Goal: Use online tool/utility: Utilize a website feature to perform a specific function

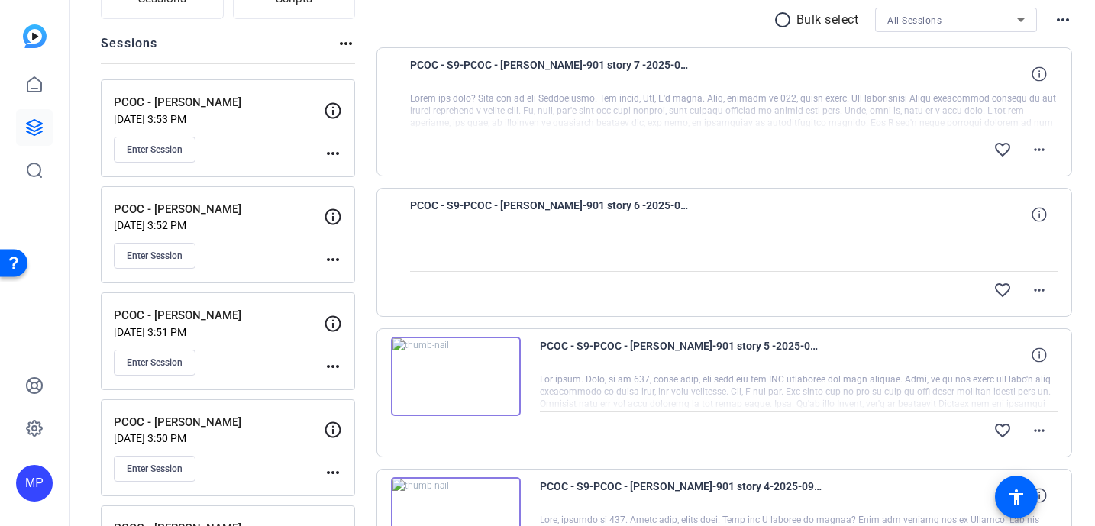
scroll to position [157, 0]
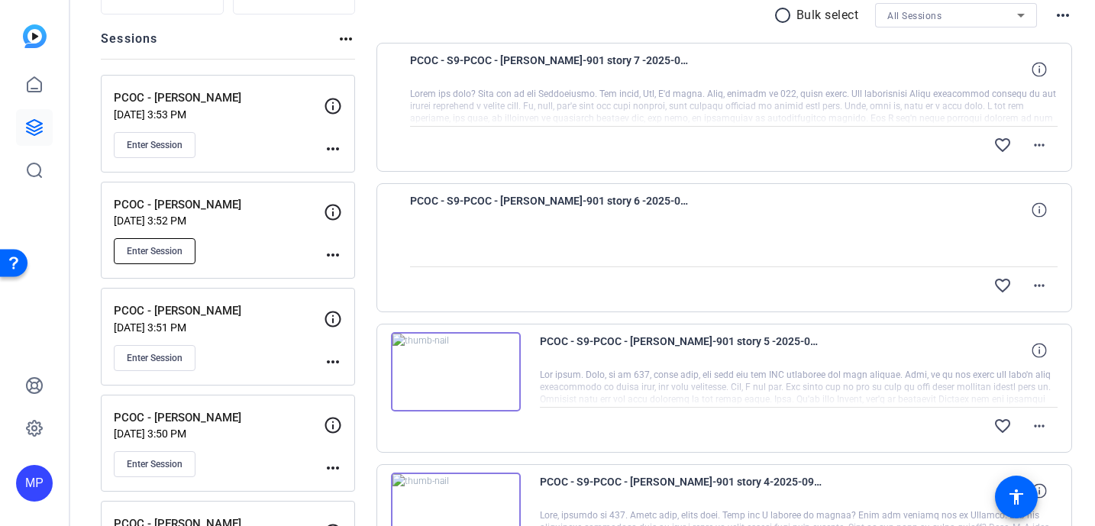
click at [154, 251] on span "Enter Session" at bounding box center [155, 251] width 56 height 12
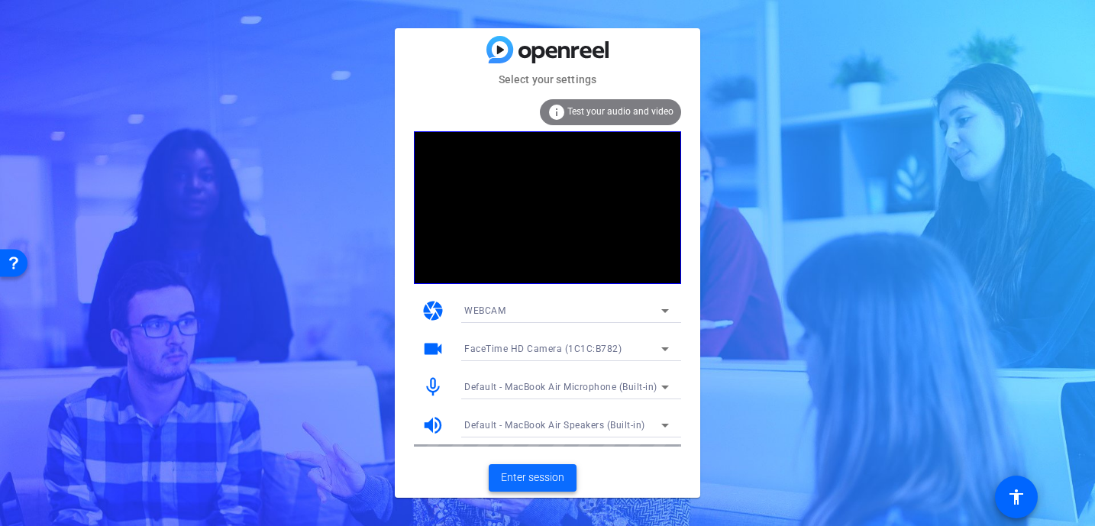
click at [522, 476] on span "Enter session" at bounding box center [532, 478] width 63 height 16
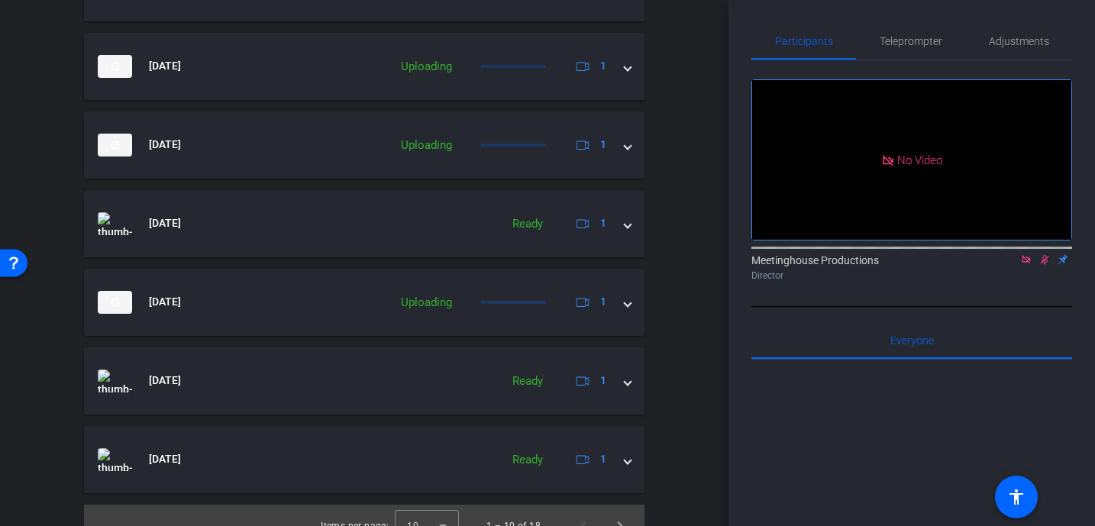
scroll to position [830, 0]
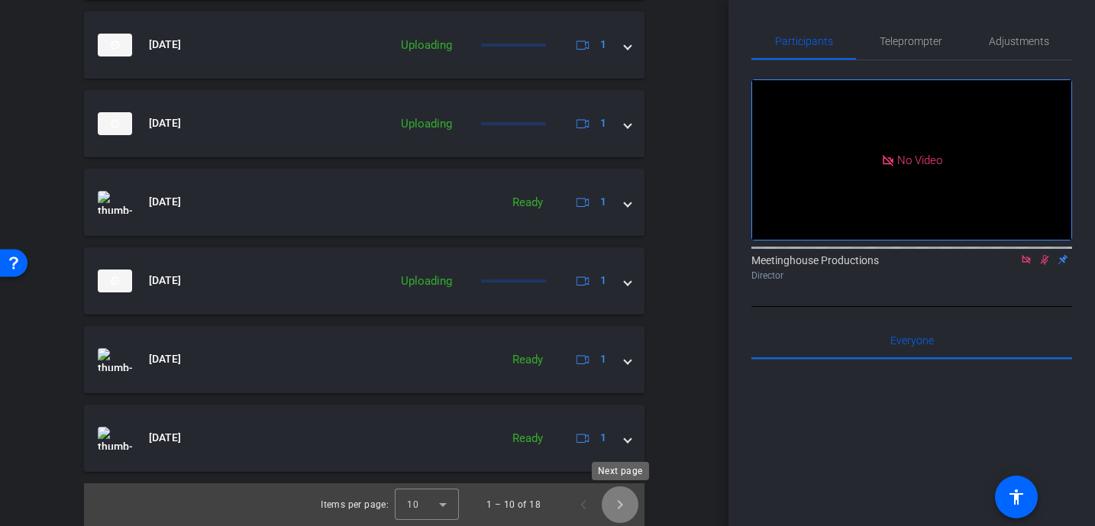
click at [622, 506] on span "Next page" at bounding box center [620, 505] width 37 height 37
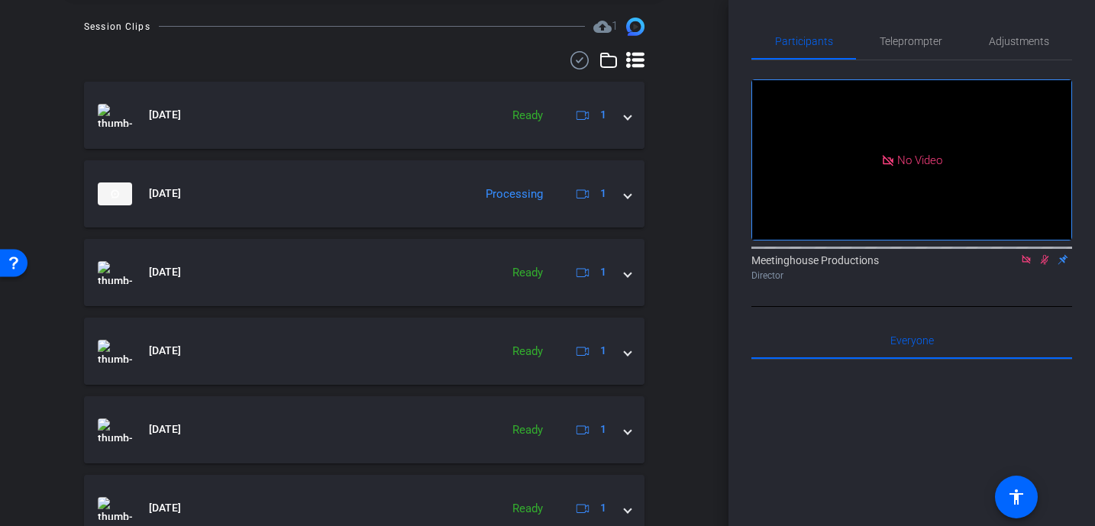
scroll to position [673, 0]
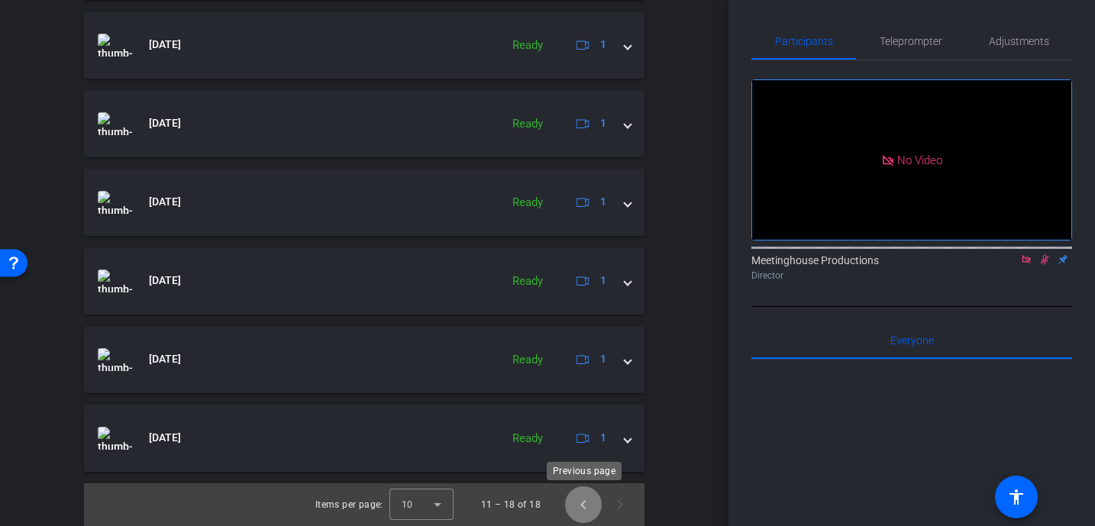
click at [578, 505] on span "Previous page" at bounding box center [583, 505] width 37 height 37
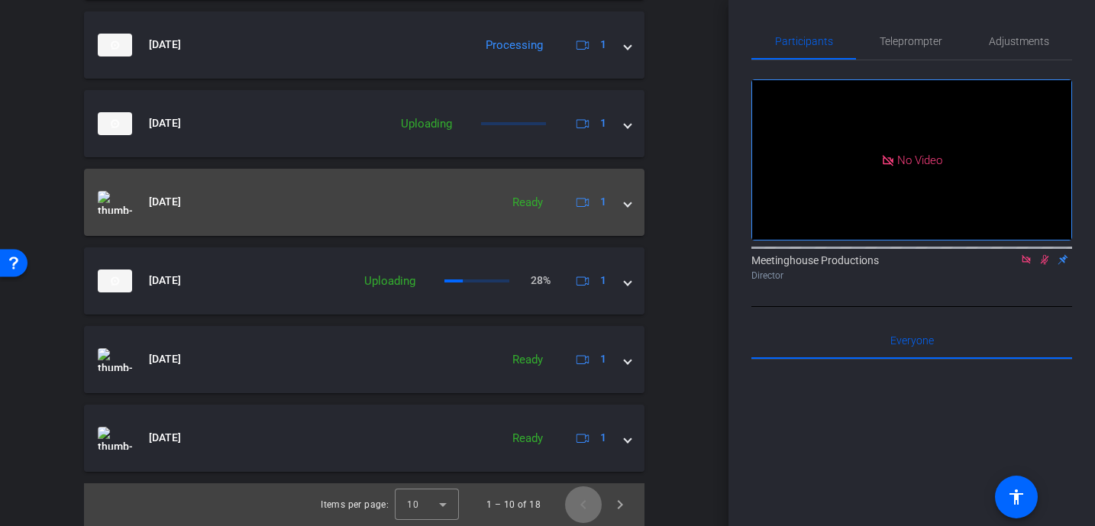
scroll to position [771, 0]
